Goal: Transaction & Acquisition: Purchase product/service

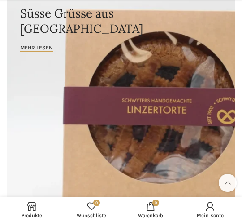
scroll to position [80, 0]
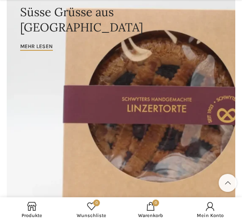
click at [32, 215] on span "Produkte" at bounding box center [32, 215] width 51 height 6
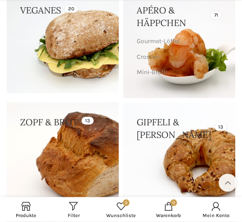
scroll to position [147, 0]
click at [169, 160] on link at bounding box center [179, 158] width 112 height 112
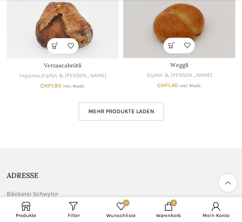
scroll to position [704, 0]
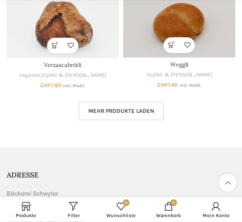
click at [91, 108] on span "Mehr Produkte laden" at bounding box center [121, 111] width 66 height 7
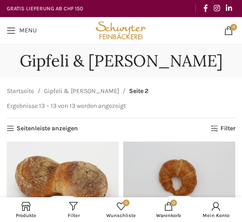
click at [218, 125] on link "Filter" at bounding box center [223, 129] width 25 height 8
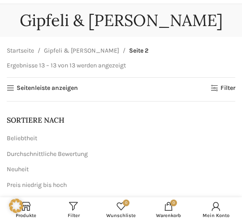
scroll to position [40, 0]
click at [14, 88] on link "Seitenleiste anzeigen" at bounding box center [42, 89] width 71 height 8
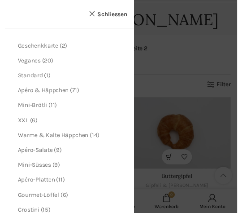
scroll to position [49, 0]
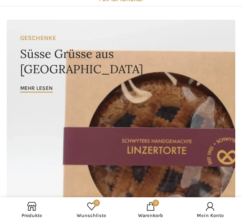
scroll to position [39, 0]
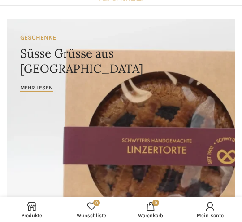
click at [30, 209] on span at bounding box center [31, 205] width 9 height 9
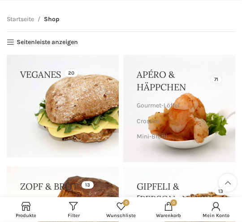
scroll to position [84, 0]
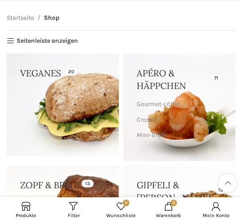
click at [59, 135] on link at bounding box center [63, 104] width 112 height 102
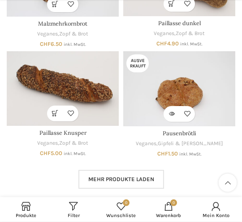
scroll to position [637, 0]
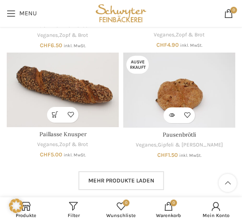
click at [72, 110] on link "Zur Wunschliste hinzufügen" at bounding box center [71, 115] width 16 height 16
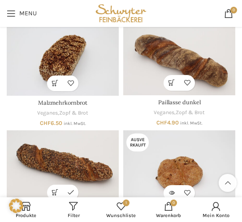
scroll to position [559, 0]
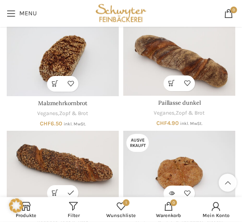
click at [187, 79] on link "Zur Wunschliste hinzufügen" at bounding box center [187, 84] width 16 height 16
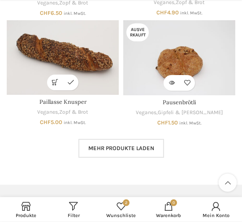
scroll to position [671, 0]
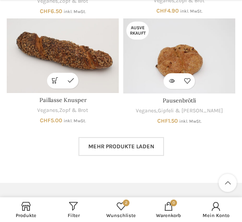
click at [91, 143] on span "Mehr Produkte laden" at bounding box center [121, 146] width 66 height 7
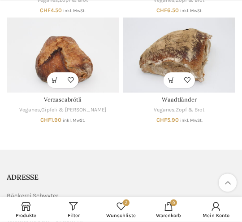
scroll to position [1109, 0]
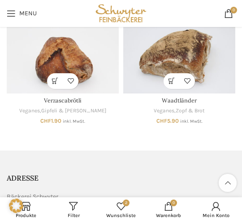
click at [187, 73] on link "Zur Wunschliste hinzufügen" at bounding box center [187, 81] width 16 height 16
click at [190, 79] on link "Wunschliste durchsuchen" at bounding box center [187, 81] width 16 height 16
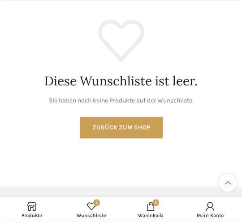
scroll to position [105, 0]
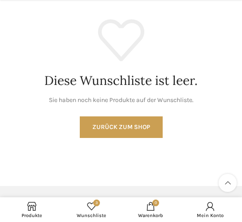
click at [92, 207] on span "3" at bounding box center [91, 205] width 9 height 9
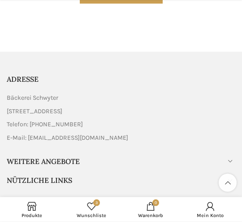
scroll to position [272, 0]
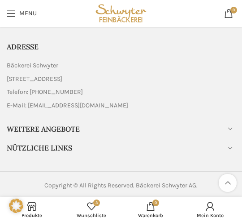
click at [87, 213] on span "Wunschliste" at bounding box center [91, 215] width 51 height 6
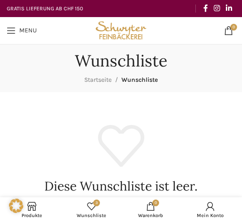
click at [18, 212] on use at bounding box center [16, 205] width 14 height 14
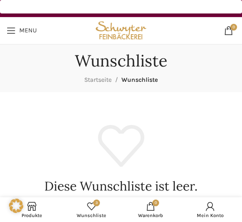
checkbox input "false"
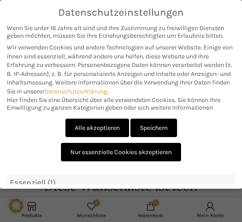
click at [75, 156] on link "Nur essenzielle Cookies akzeptieren" at bounding box center [121, 152] width 120 height 18
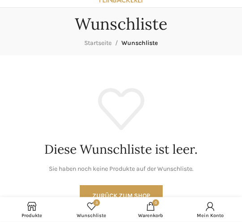
scroll to position [39, 0]
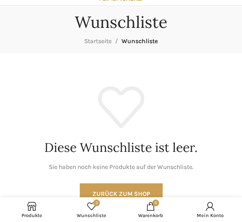
click at [86, 209] on link "3 Wunschliste" at bounding box center [92, 209] width 60 height 20
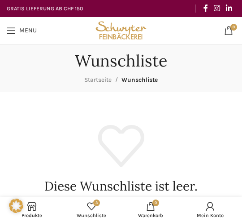
click at [132, 83] on nav "Startseite Wunschliste" at bounding box center [121, 80] width 74 height 10
click at [150, 211] on link "0 items [GEOGRAPHIC_DATA]" at bounding box center [151, 209] width 60 height 20
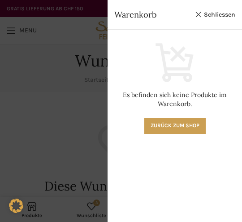
click at [191, 12] on div "Warenkorb Schliessen" at bounding box center [175, 15] width 135 height 30
click at [200, 15] on link "Schliessen" at bounding box center [215, 14] width 40 height 11
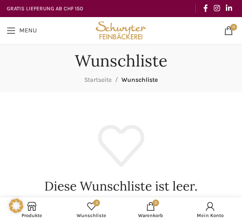
click at [95, 207] on span "3" at bounding box center [91, 205] width 9 height 9
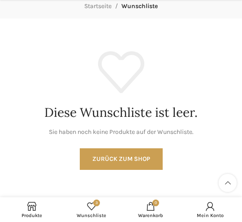
scroll to position [74, 0]
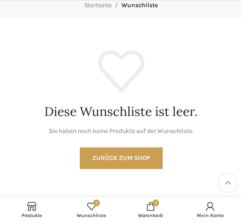
click at [100, 164] on link "Zurück zum Shop" at bounding box center [121, 158] width 83 height 22
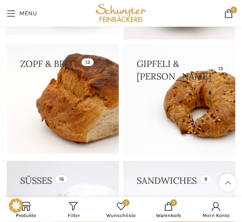
scroll to position [205, 0]
click at [156, 110] on link at bounding box center [179, 100] width 112 height 112
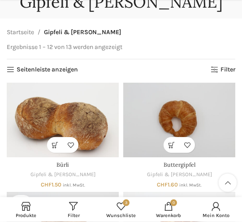
scroll to position [63, 0]
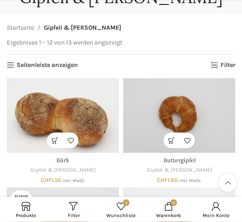
click at [182, 133] on link "Zur Wunschliste hinzufügen" at bounding box center [187, 141] width 16 height 16
click at [184, 132] on link "Wunschliste durchsuchen" at bounding box center [187, 140] width 16 height 16
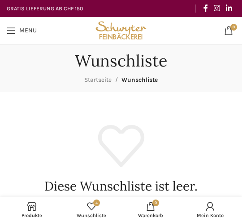
click at [33, 211] on link "Produkte" at bounding box center [32, 209] width 60 height 20
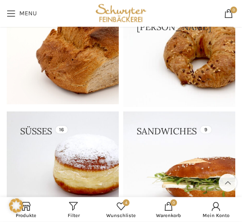
scroll to position [255, 0]
click at [167, 68] on link at bounding box center [179, 51] width 112 height 112
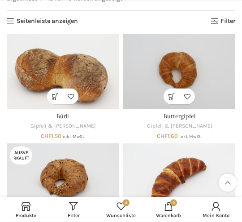
scroll to position [109, 0]
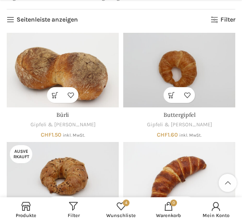
click at [183, 87] on link "Zur Wunschliste hinzufügen" at bounding box center [187, 95] width 16 height 16
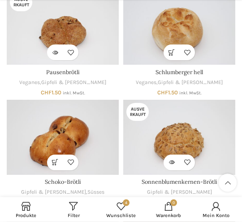
scroll to position [479, 0]
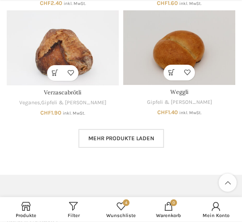
click at [96, 129] on link "Mehr Produkte laden" at bounding box center [121, 138] width 86 height 19
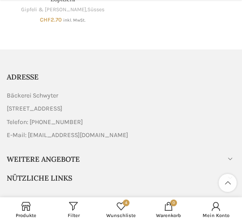
scroll to position [882, 0]
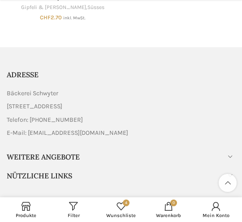
click at [22, 211] on link "Produkte" at bounding box center [26, 209] width 48 height 20
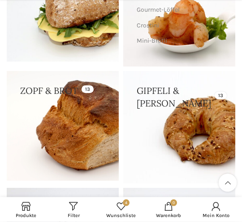
scroll to position [178, 0]
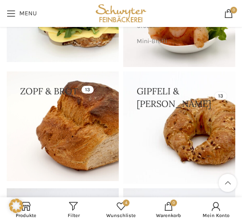
click at [61, 138] on link at bounding box center [63, 125] width 112 height 109
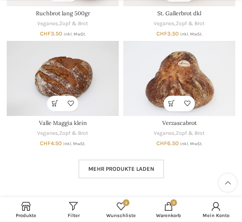
scroll to position [633, 0]
click at [98, 169] on link "Mehr Produkte laden" at bounding box center [121, 168] width 86 height 19
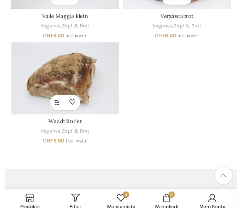
scroll to position [748, 0]
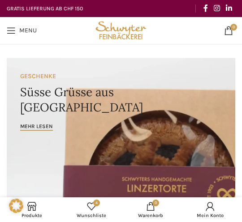
click at [78, 210] on link "4 Wunschliste" at bounding box center [92, 209] width 60 height 20
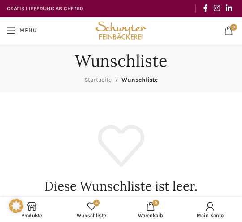
click at [17, 32] on link "Menu" at bounding box center [21, 31] width 39 height 18
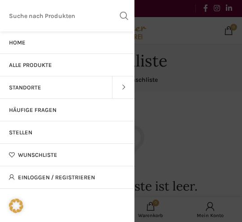
click at [17, 154] on link "Wunschliste" at bounding box center [67, 154] width 135 height 22
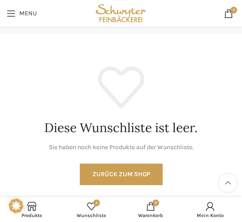
scroll to position [58, 0]
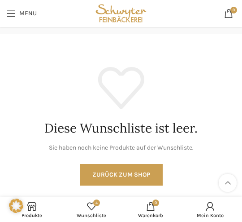
click at [150, 208] on span "0 items" at bounding box center [150, 205] width 9 height 9
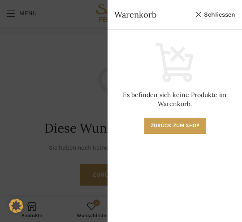
click at [209, 17] on link "Schliessen" at bounding box center [215, 14] width 40 height 11
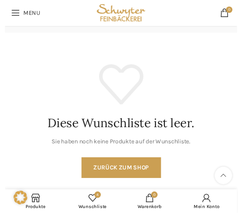
scroll to position [67, 0]
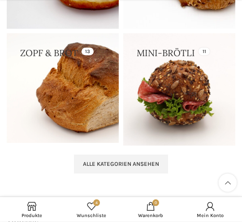
scroll to position [2174, 0]
click at [165, 98] on link at bounding box center [179, 89] width 112 height 112
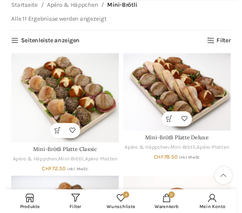
scroll to position [95, 0]
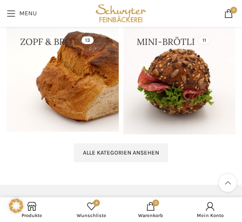
scroll to position [2184, 0]
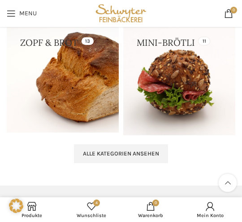
click at [175, 83] on link at bounding box center [179, 79] width 112 height 112
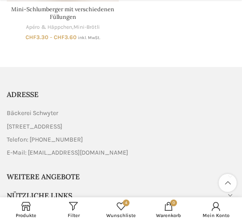
scroll to position [855, 0]
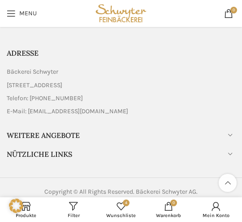
click at [171, 209] on span "0 items" at bounding box center [168, 205] width 9 height 9
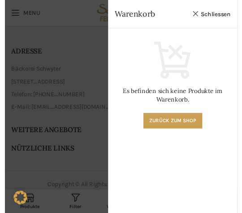
scroll to position [666, 0]
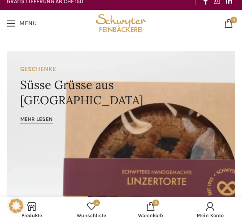
scroll to position [6, 0]
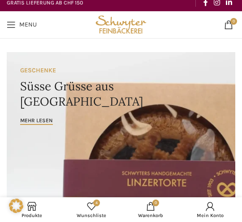
click at [22, 24] on span "Menu" at bounding box center [27, 25] width 17 height 6
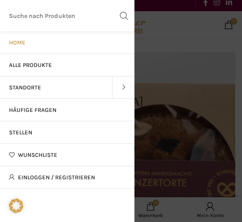
click at [32, 157] on span "Wunschliste" at bounding box center [37, 154] width 39 height 7
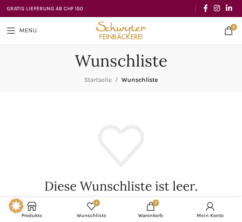
click at [150, 209] on span "0 items" at bounding box center [150, 205] width 9 height 9
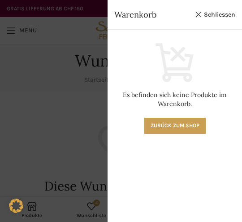
click at [126, 14] on span "Warenkorb" at bounding box center [152, 14] width 76 height 11
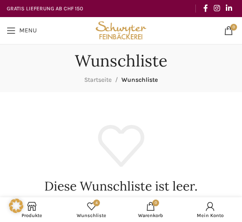
click at [22, 208] on use at bounding box center [16, 205] width 14 height 14
checkbox input "false"
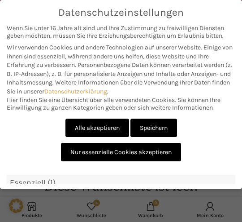
click at [74, 152] on link "Nur essenzielle Cookies akzeptieren" at bounding box center [121, 152] width 120 height 18
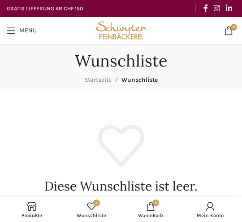
click at [30, 211] on link "Produkte" at bounding box center [32, 209] width 60 height 20
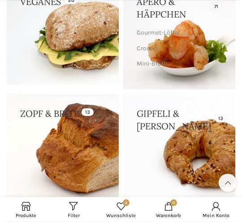
scroll to position [156, 0]
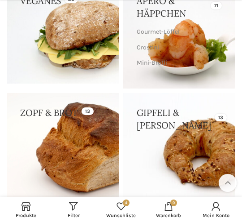
click at [62, 164] on link at bounding box center [63, 147] width 112 height 109
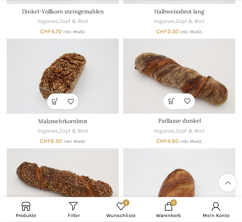
scroll to position [308, 0]
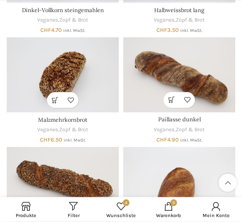
click at [170, 100] on link "In den Warenkorb" at bounding box center [172, 100] width 16 height 16
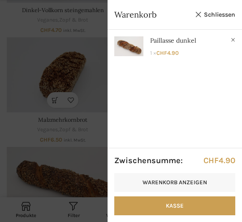
click at [202, 17] on link "Schliessen" at bounding box center [215, 14] width 40 height 11
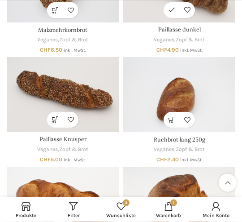
scroll to position [398, 0]
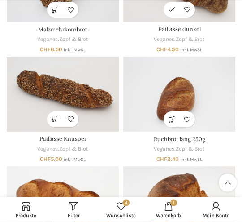
click at [52, 115] on link "In den Warenkorb" at bounding box center [55, 120] width 16 height 16
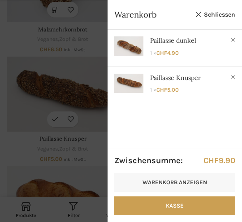
click at [200, 12] on link "Schliessen" at bounding box center [215, 14] width 40 height 11
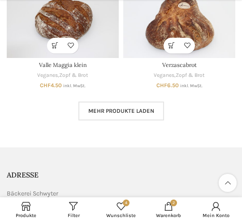
scroll to position [691, 0]
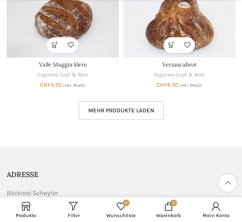
click at [101, 107] on span "Mehr Produkte laden" at bounding box center [121, 110] width 66 height 7
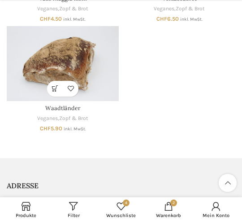
scroll to position [758, 0]
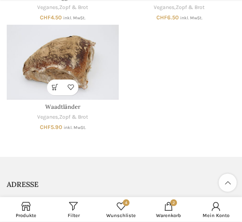
click at [53, 83] on link "In den Warenkorb" at bounding box center [55, 88] width 16 height 16
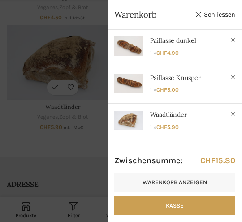
click at [209, 16] on link "Schliessen" at bounding box center [215, 14] width 40 height 11
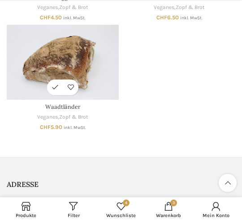
click at [49, 79] on link "In den Warenkorb" at bounding box center [55, 87] width 16 height 16
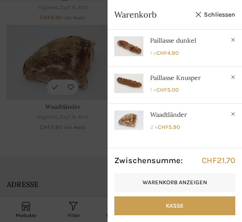
click at [205, 11] on link "Schliessen" at bounding box center [215, 14] width 40 height 11
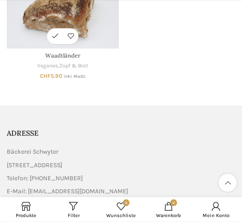
scroll to position [890, 0]
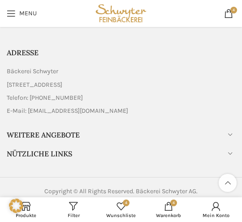
click at [15, 207] on icon at bounding box center [16, 205] width 14 height 14
checkbox input "false"
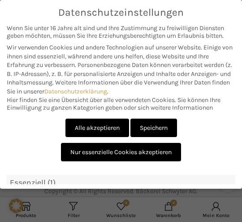
click at [79, 156] on link "Nur essenzielle Cookies akzeptieren" at bounding box center [121, 152] width 120 height 18
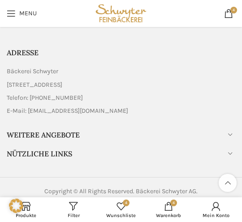
click at [17, 209] on icon at bounding box center [16, 205] width 14 height 14
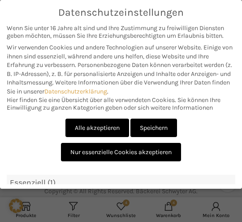
click at [86, 155] on link "Nur essenzielle Cookies akzeptieren" at bounding box center [121, 152] width 120 height 18
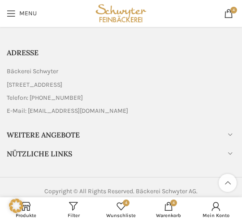
click at [10, 21] on link "Menu" at bounding box center [21, 13] width 39 height 18
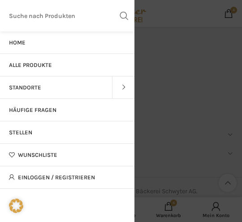
click at [14, 68] on link "Alle Produkte" at bounding box center [67, 65] width 135 height 22
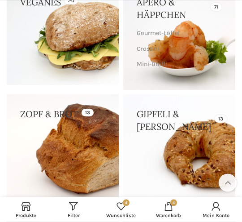
scroll to position [155, 0]
click at [166, 153] on link at bounding box center [179, 150] width 112 height 112
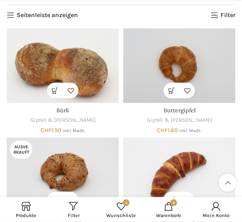
scroll to position [116, 0]
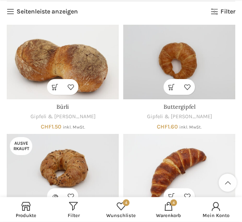
click at [171, 79] on link "In den Warenkorb" at bounding box center [172, 87] width 16 height 16
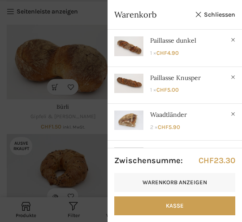
click at [208, 14] on link "Schliessen" at bounding box center [215, 14] width 40 height 11
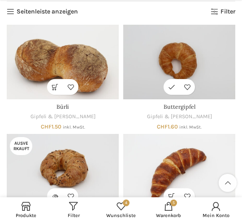
click at [165, 79] on link "In den Warenkorb" at bounding box center [172, 87] width 16 height 16
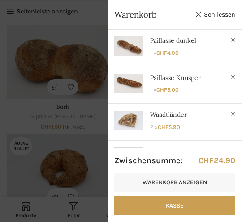
scroll to position [29, 0]
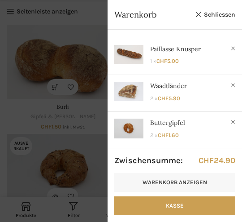
click at [210, 13] on link "Schliessen" at bounding box center [215, 14] width 40 height 11
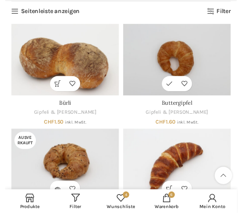
scroll to position [126, 0]
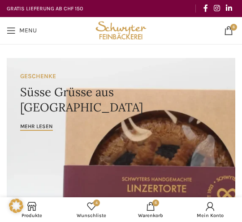
click at [91, 210] on link "4 Wunschliste" at bounding box center [92, 209] width 60 height 20
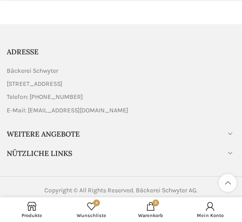
scroll to position [390, 0]
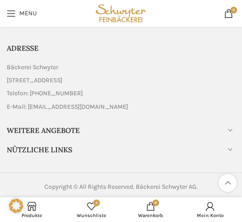
click at [153, 211] on link "6 items [GEOGRAPHIC_DATA]" at bounding box center [151, 209] width 60 height 20
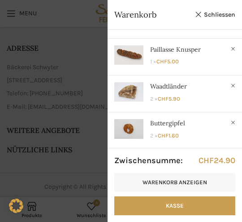
scroll to position [29, 0]
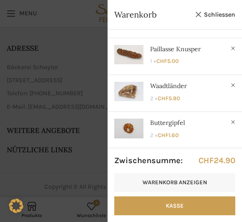
click at [210, 16] on link "Schliessen" at bounding box center [215, 14] width 40 height 11
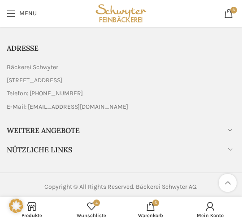
click at [22, 213] on link at bounding box center [16, 211] width 14 height 8
checkbox input "false"
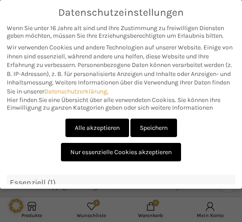
click at [85, 157] on link "Nur essenzielle Cookies akzeptieren" at bounding box center [121, 152] width 120 height 18
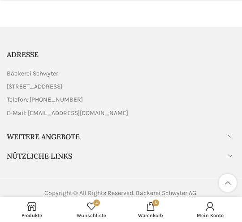
scroll to position [390, 0]
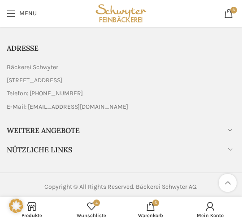
click at [22, 210] on icon at bounding box center [16, 205] width 14 height 14
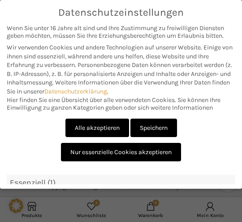
click at [77, 152] on link "Nur essenzielle Cookies akzeptieren" at bounding box center [121, 152] width 120 height 18
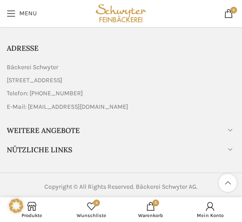
click at [21, 208] on use at bounding box center [16, 205] width 14 height 14
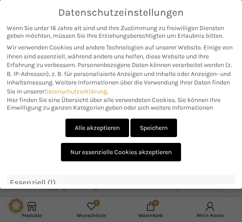
click at [84, 152] on link "Nur essenzielle Cookies akzeptieren" at bounding box center [121, 152] width 120 height 18
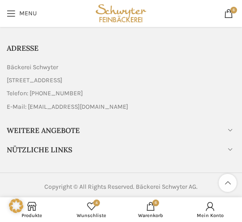
click at [16, 209] on icon at bounding box center [16, 205] width 14 height 14
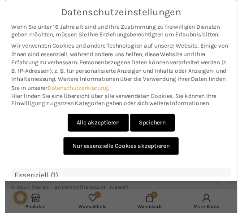
scroll to position [23, 0]
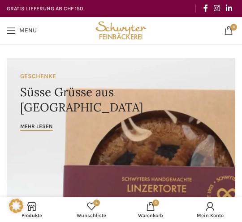
click at [15, 213] on link at bounding box center [16, 211] width 14 height 8
checkbox input "false"
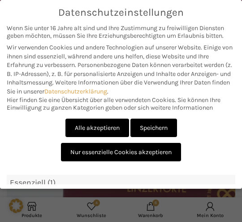
click at [87, 152] on link "Nur essenzielle Cookies akzeptieren" at bounding box center [121, 152] width 120 height 18
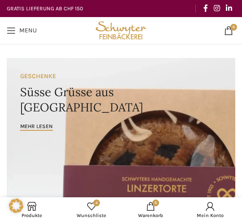
click at [18, 210] on use at bounding box center [16, 205] width 14 height 14
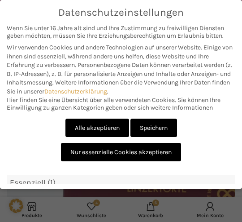
click at [81, 155] on link "Nur essenzielle Cookies akzeptieren" at bounding box center [121, 152] width 120 height 18
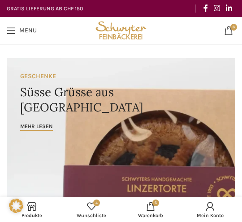
click at [22, 211] on icon at bounding box center [16, 205] width 14 height 14
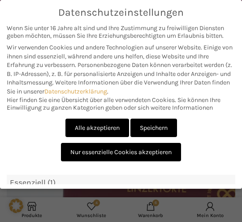
click at [17, 209] on div "Datenschutzeinstellungen Wir benötigen Ihre Zustimmung, bevor Sie unsere Websit…" at bounding box center [121, 111] width 242 height 222
click at [86, 210] on div "Datenschutzeinstellungen Wir benötigen Ihre Zustimmung, bevor Sie unsere Websit…" at bounding box center [121, 111] width 242 height 222
click at [85, 125] on link "Alle akzeptieren" at bounding box center [97, 127] width 64 height 18
checkbox input "true"
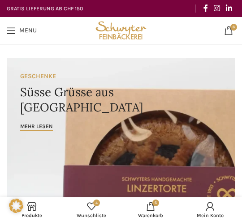
click at [23, 213] on link at bounding box center [16, 211] width 14 height 8
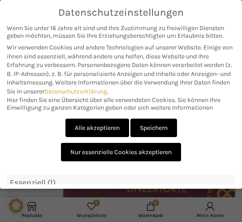
click at [78, 130] on link "Alle akzeptieren" at bounding box center [97, 127] width 64 height 18
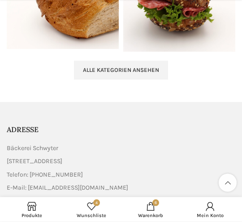
scroll to position [2347, 0]
